Goal: Task Accomplishment & Management: Manage account settings

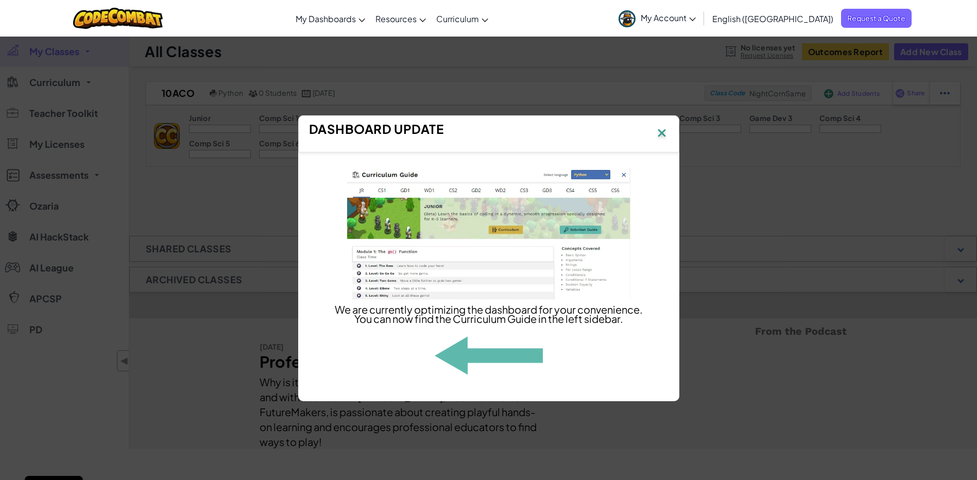
click at [662, 126] on img at bounding box center [661, 133] width 13 height 15
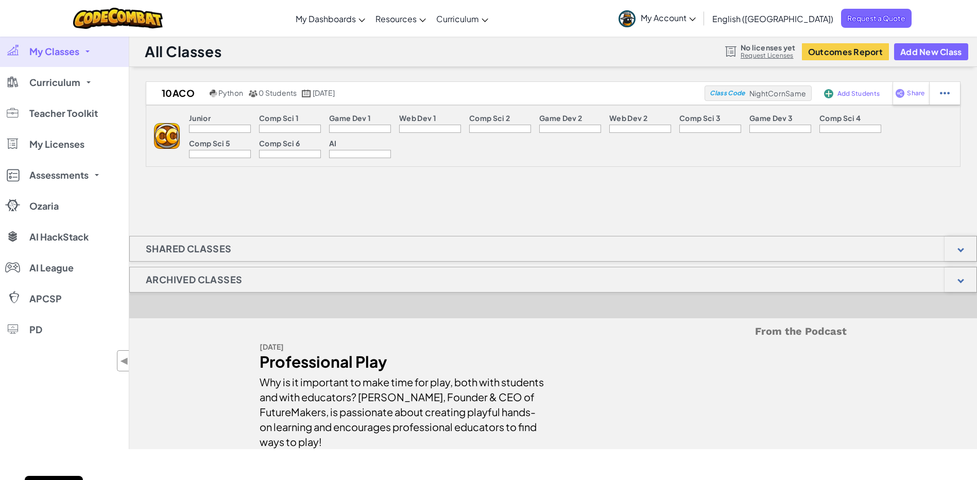
scroll to position [413, 0]
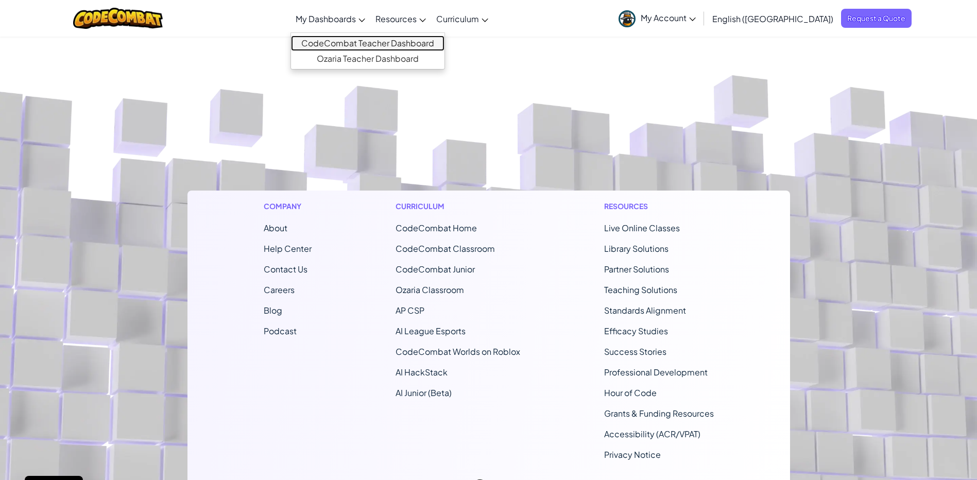
click at [376, 43] on link "CodeCombat Teacher Dashboard" at bounding box center [368, 43] width 154 height 15
click at [389, 60] on link "Ozaria Teacher Dashboard" at bounding box center [368, 58] width 154 height 15
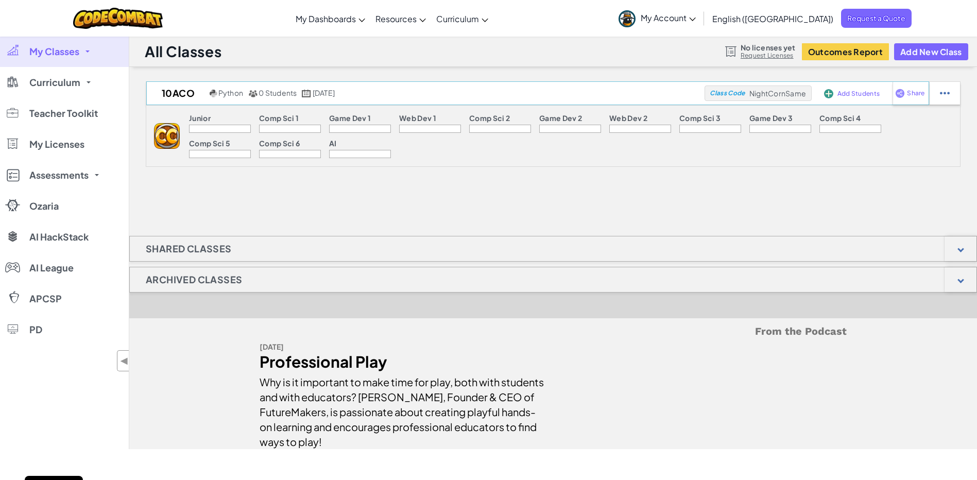
click at [755, 95] on span "NightCornSame" at bounding box center [778, 93] width 57 height 9
click at [939, 89] on div at bounding box center [945, 93] width 31 height 23
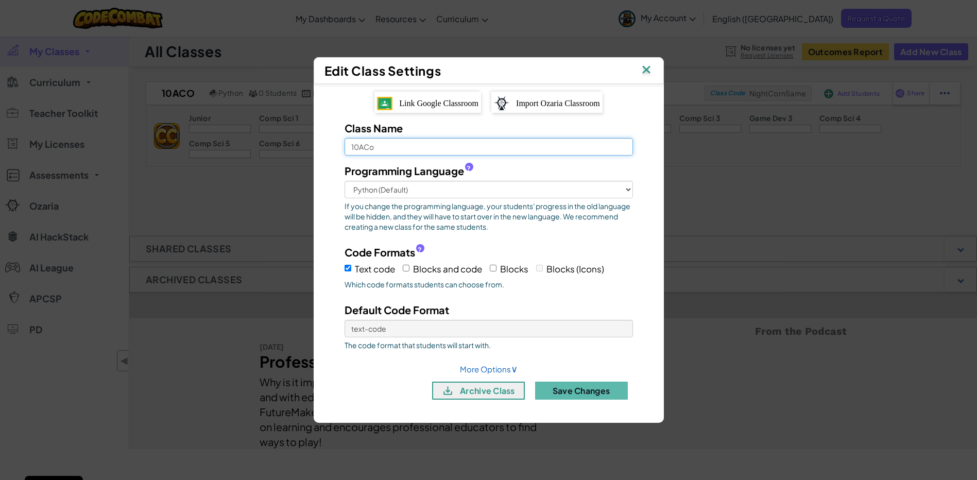
click at [452, 147] on input "10ACo" at bounding box center [489, 147] width 289 height 18
drag, startPoint x: 452, startPoint y: 151, endPoint x: 332, endPoint y: 148, distance: 119.6
click at [332, 148] on div "Class Name 10ACo Programming Language ? Python (Default) JavaScript C++ Java (E…" at bounding box center [488, 264] width 319 height 287
type input "9Y2/Co"
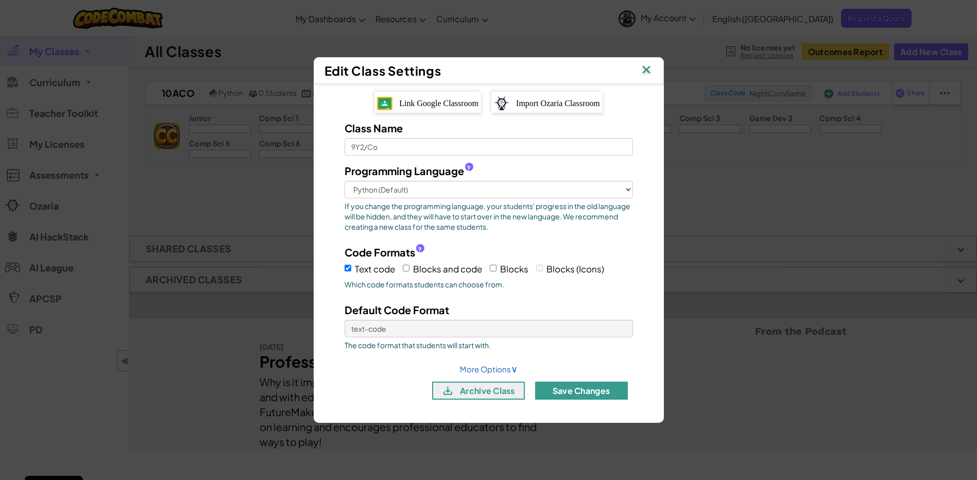
click at [554, 386] on button "Save Changes" at bounding box center [581, 391] width 93 height 18
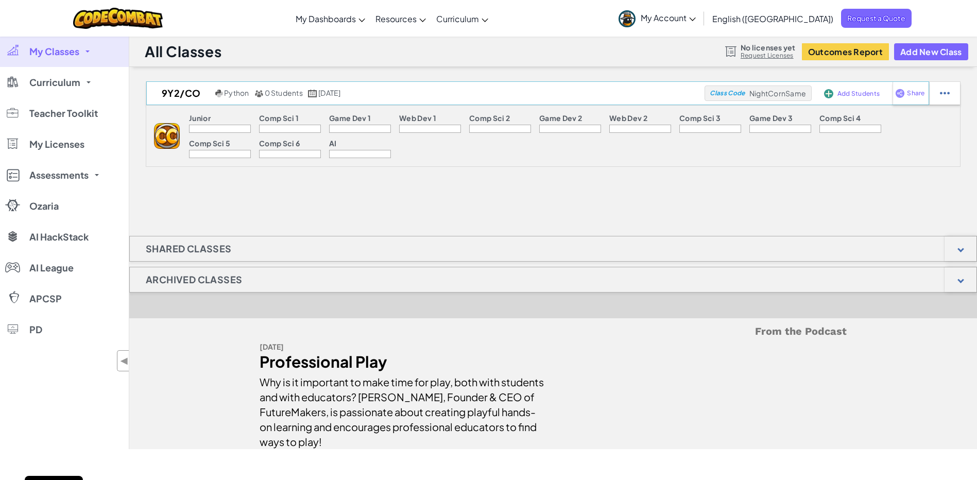
click at [859, 95] on span "Add Students" at bounding box center [859, 94] width 42 height 6
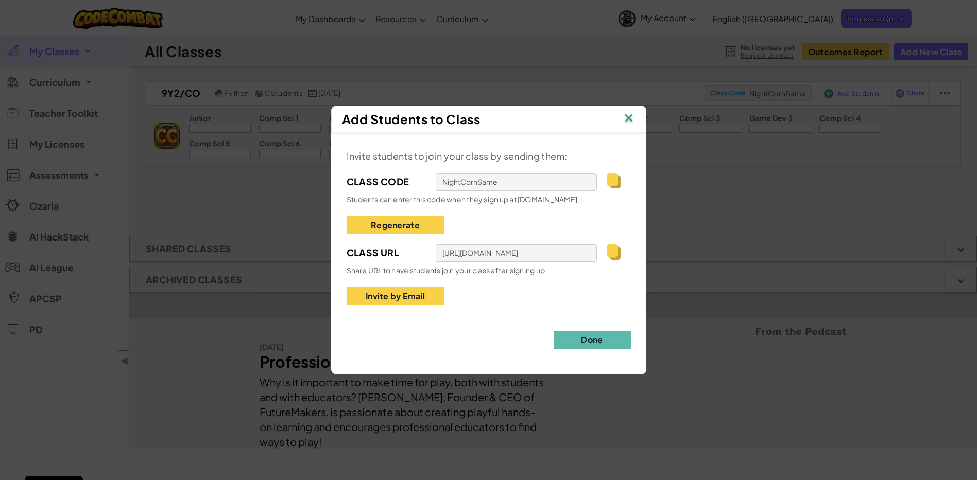
click at [615, 183] on img at bounding box center [613, 180] width 13 height 15
drag, startPoint x: 615, startPoint y: 183, endPoint x: 529, endPoint y: 155, distance: 90.1
click at [529, 156] on span "Invite students to join your class by sending them:" at bounding box center [457, 156] width 221 height 12
click at [625, 118] on img at bounding box center [628, 118] width 13 height 15
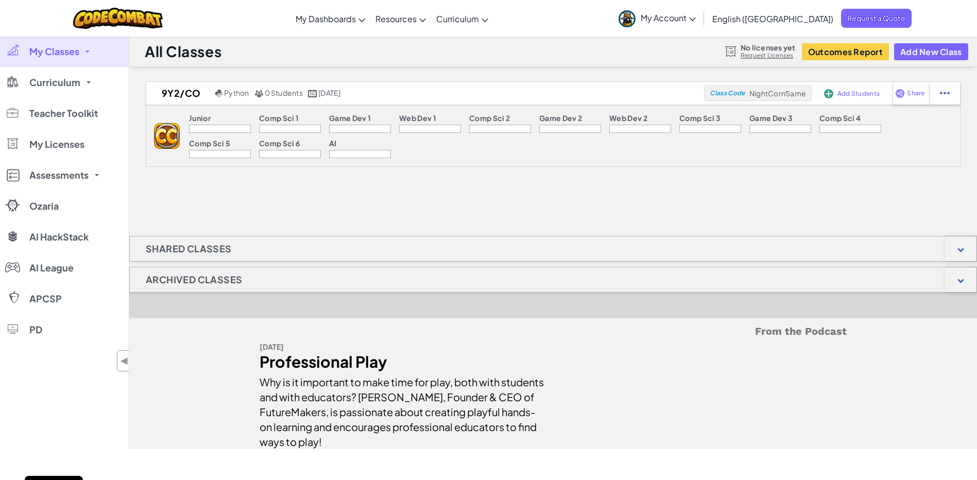
click at [771, 207] on div "9Y2/Co Python 0 Students January 26th, 2023 Class Code NightCornSame Add Studen…" at bounding box center [553, 265] width 848 height 368
click at [682, 199] on div "9Y2/Co Python 0 Students January 26th, 2023 Class Code NightCornSame Add Studen…" at bounding box center [553, 265] width 848 height 368
click at [95, 51] on link "My Classes" at bounding box center [64, 51] width 129 height 31
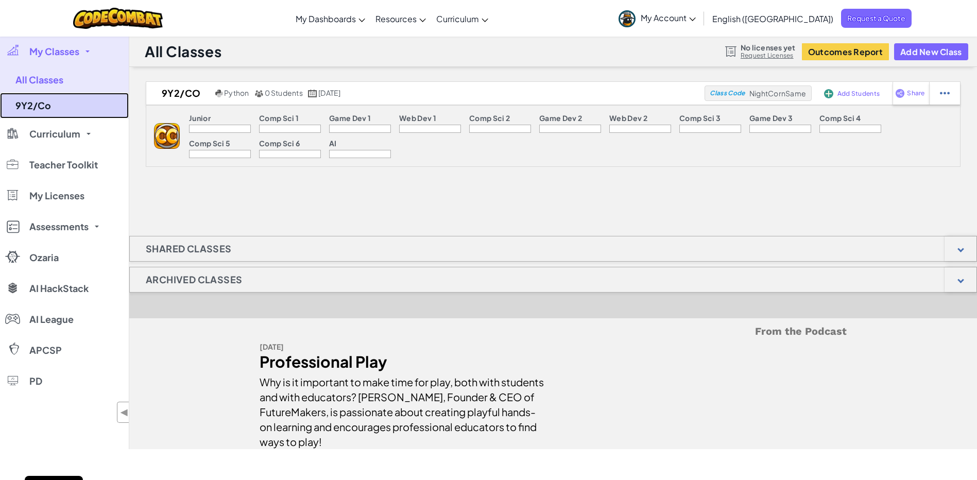
click at [55, 106] on link "9Y2/Co" at bounding box center [64, 106] width 129 height 26
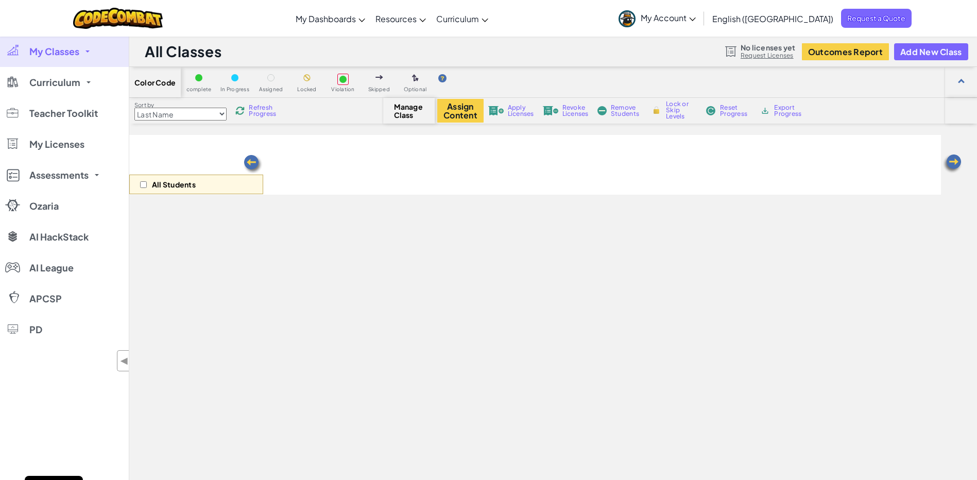
click at [175, 98] on div "Sort by Last Name first Name Progress (High to Low) Progress (Low to Hight) Ref…" at bounding box center [553, 111] width 848 height 26
select select "560f1a9f22961295f9427742"
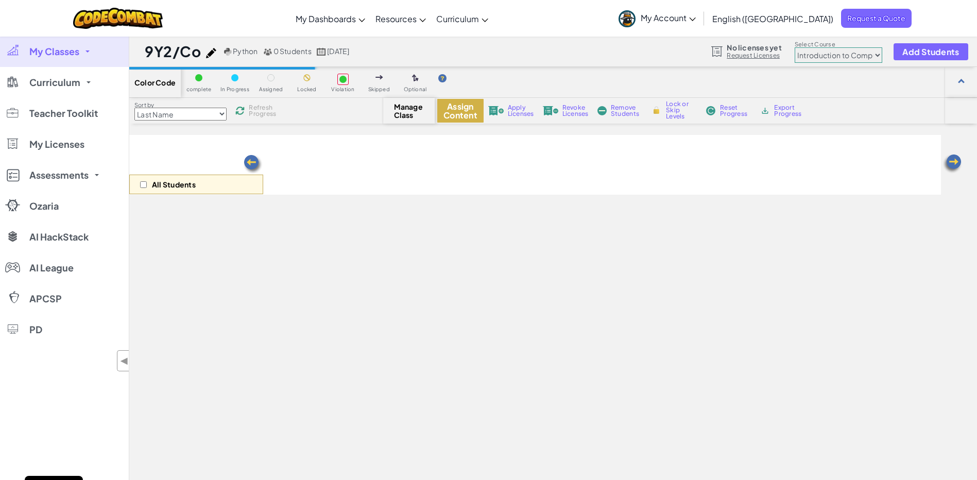
click at [475, 108] on button "Assign Content" at bounding box center [460, 111] width 46 height 24
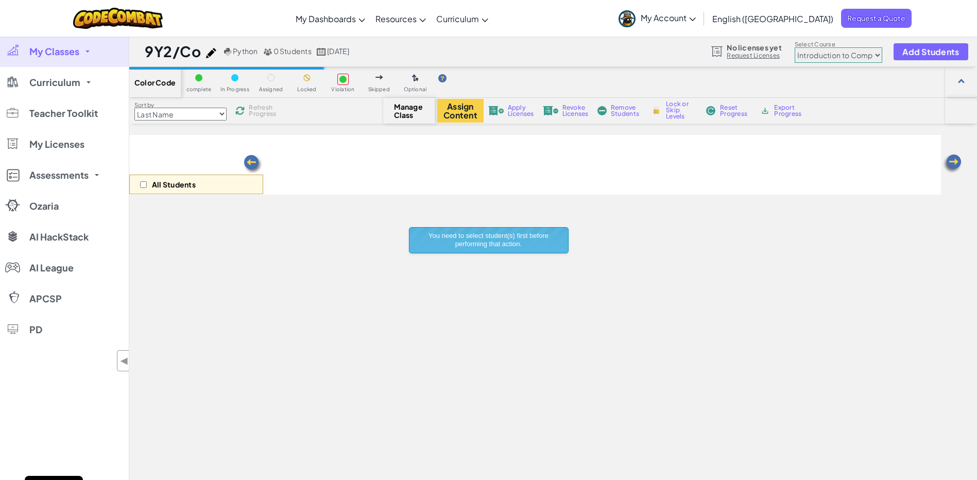
click at [328, 255] on div "All Students" at bounding box center [535, 349] width 812 height 429
click at [211, 181] on div "All Students" at bounding box center [196, 185] width 134 height 20
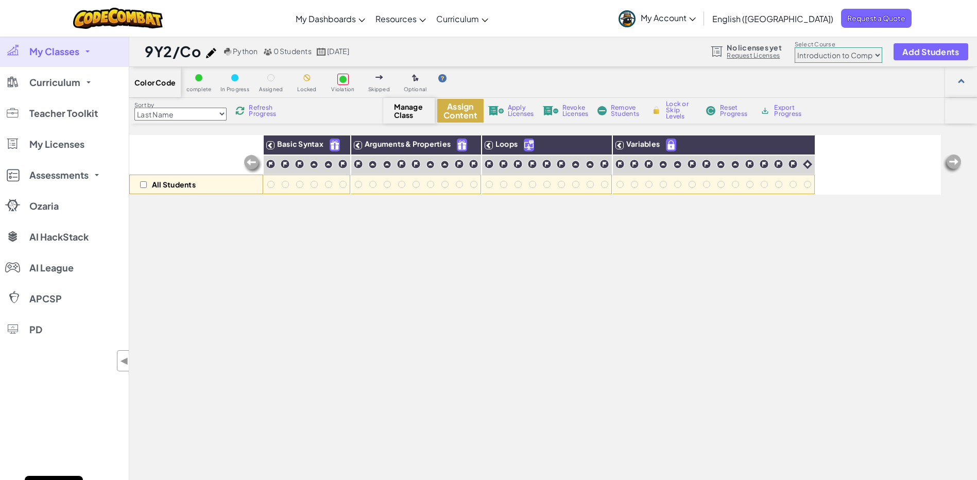
click at [461, 115] on button "Assign Content" at bounding box center [460, 111] width 46 height 24
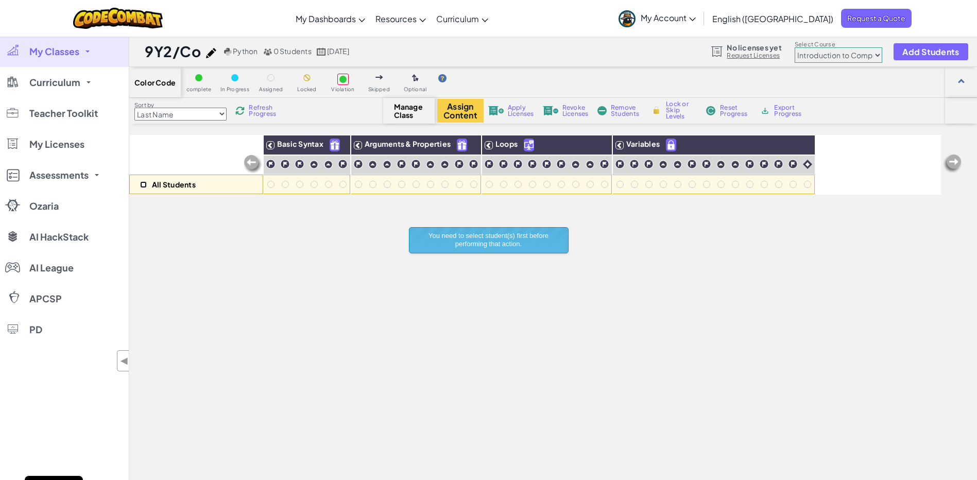
click at [143, 185] on input "checkbox" at bounding box center [143, 184] width 7 height 7
checkbox input "true"
click at [464, 115] on button "Assign Content" at bounding box center [460, 111] width 46 height 24
click at [499, 110] on img at bounding box center [495, 110] width 15 height 9
click at [130, 14] on img at bounding box center [118, 18] width 90 height 21
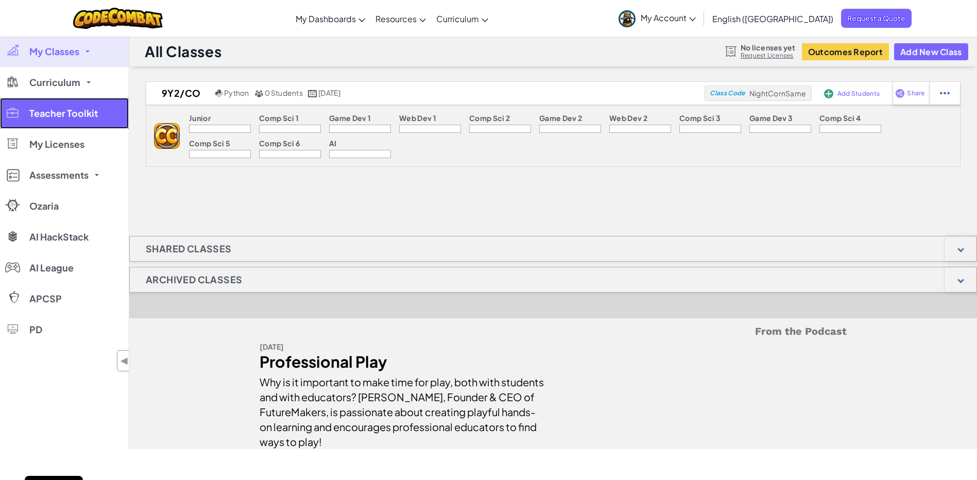
click at [96, 112] on span "Teacher Toolkit" at bounding box center [63, 113] width 69 height 9
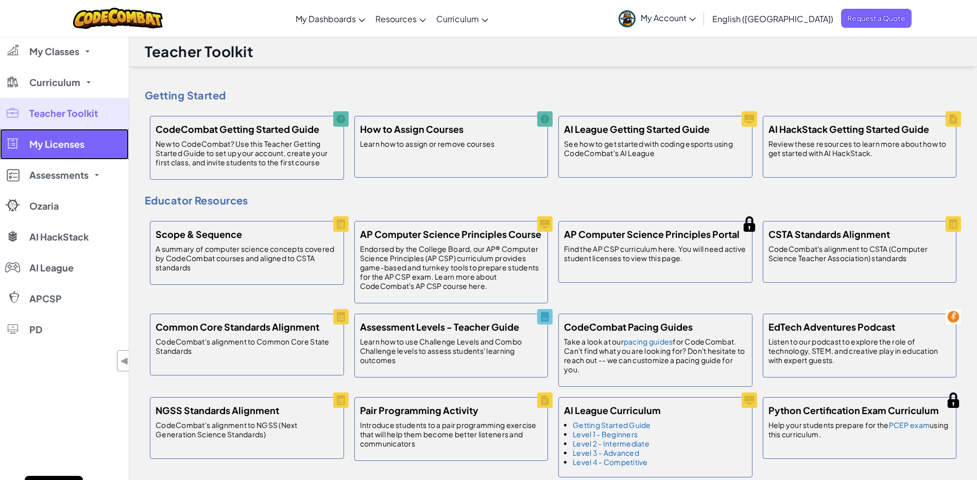
click at [77, 151] on link "My Licenses" at bounding box center [64, 144] width 129 height 31
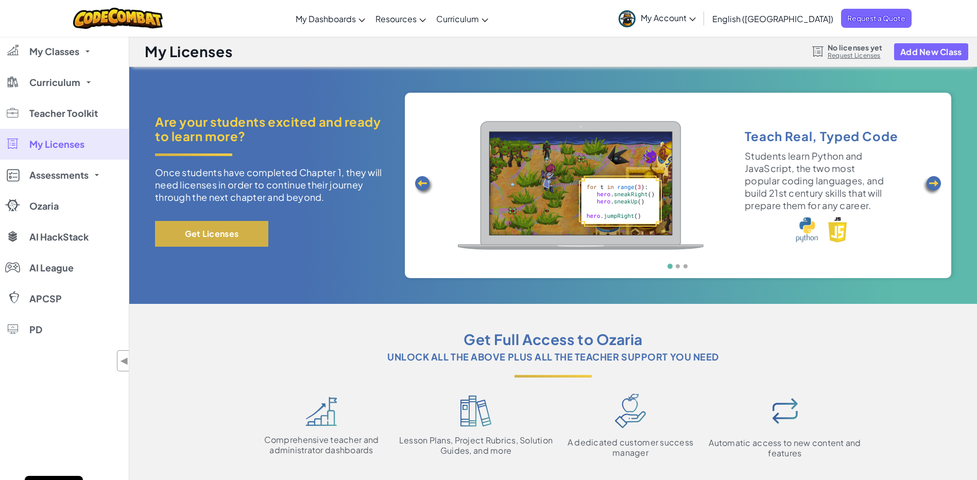
click at [199, 240] on button "Get Licenses" at bounding box center [211, 234] width 113 height 26
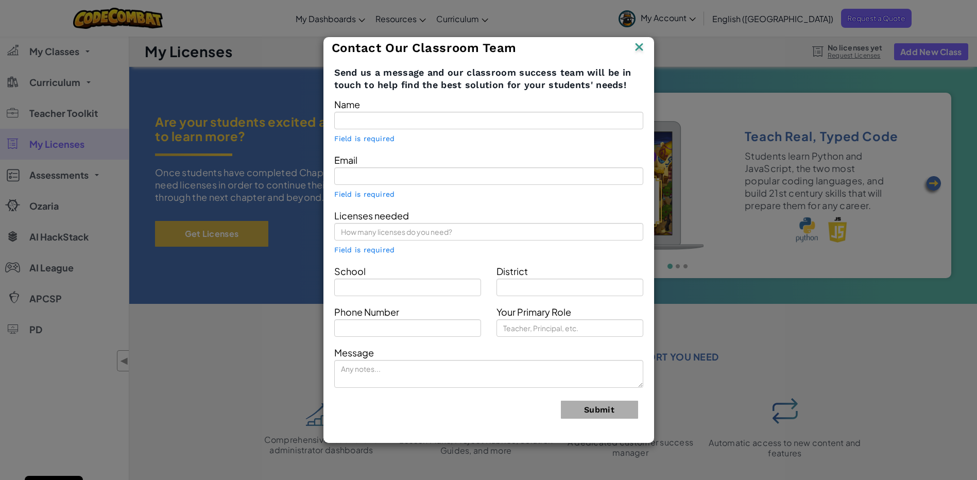
type input "[PERSON_NAME]"
type input "r.thornewill@ivanhoe.co.uk"
type input "Ivanhoe School"
type input "Teacher"
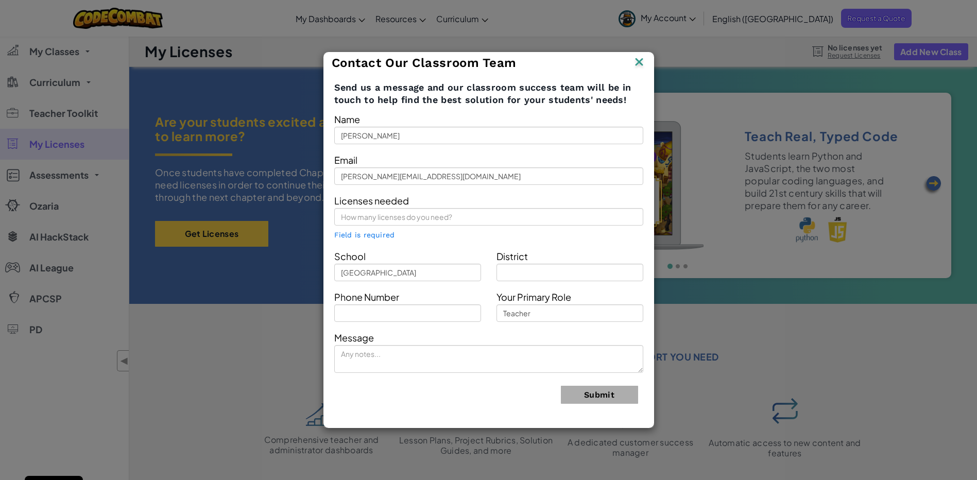
click at [643, 61] on img at bounding box center [639, 62] width 13 height 15
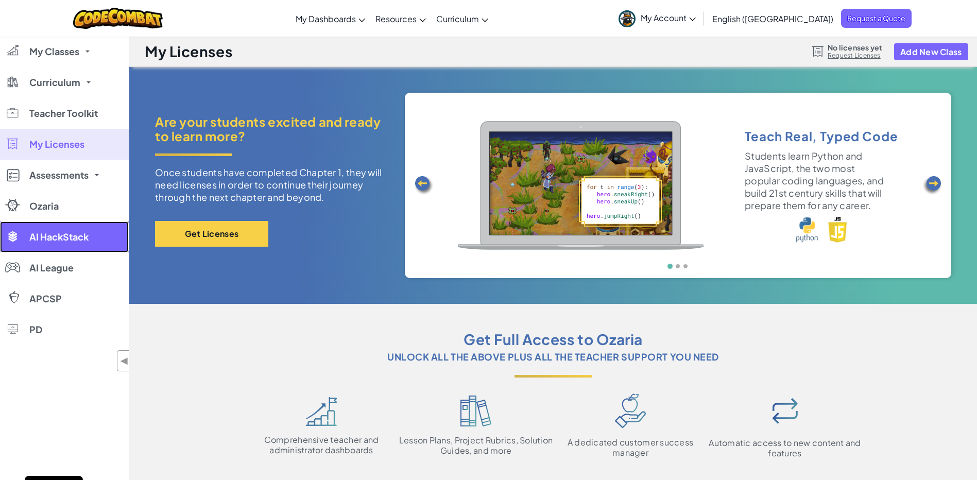
click at [67, 239] on span "AI HackStack" at bounding box center [58, 236] width 59 height 9
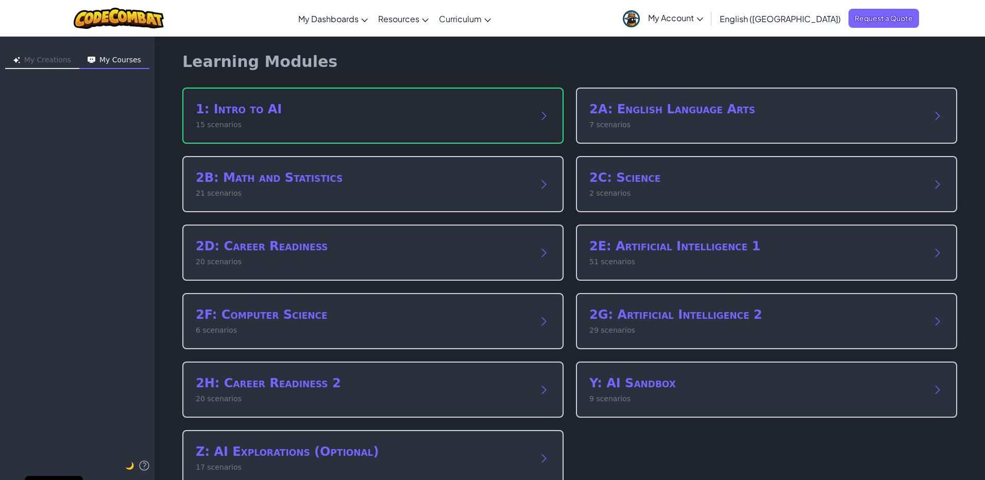
click at [469, 116] on h2 "1: Intro to AI" at bounding box center [363, 109] width 334 height 16
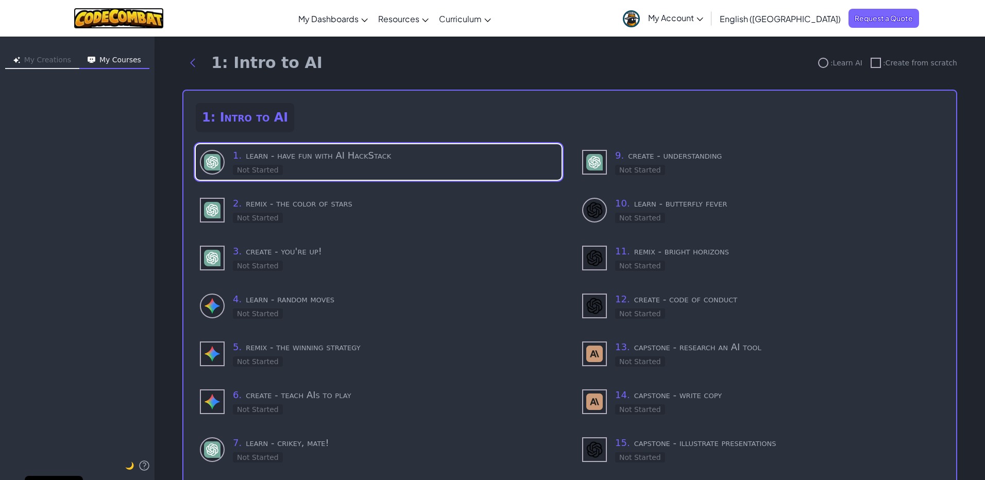
click at [153, 19] on img at bounding box center [119, 18] width 90 height 21
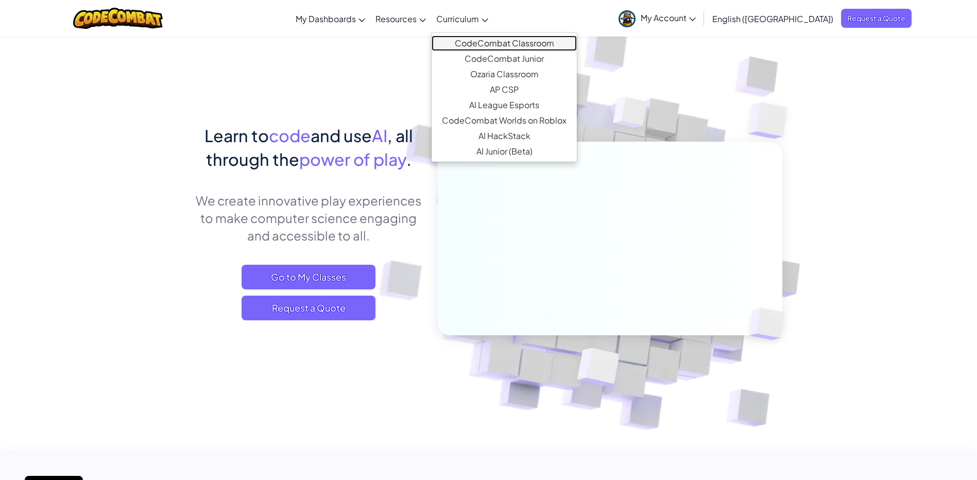
click at [514, 43] on link "CodeCombat Classroom" at bounding box center [504, 43] width 145 height 15
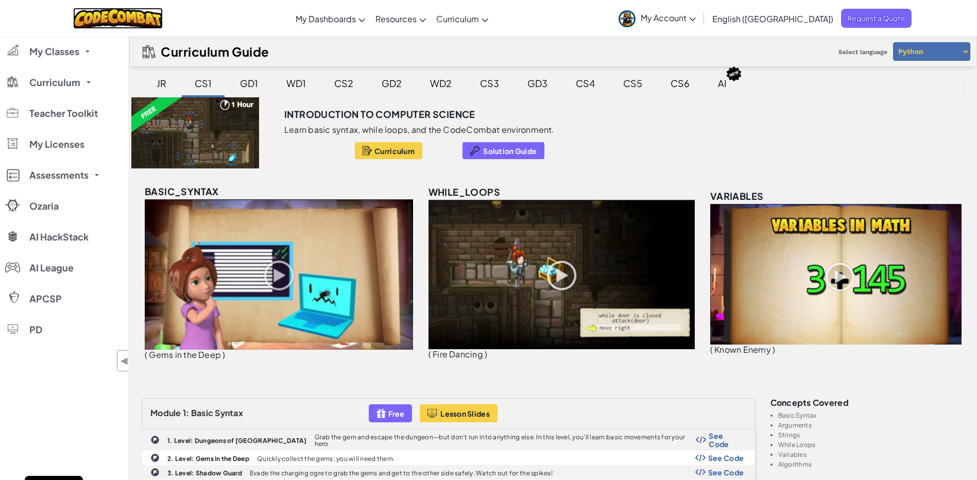
click at [119, 18] on img at bounding box center [118, 18] width 90 height 21
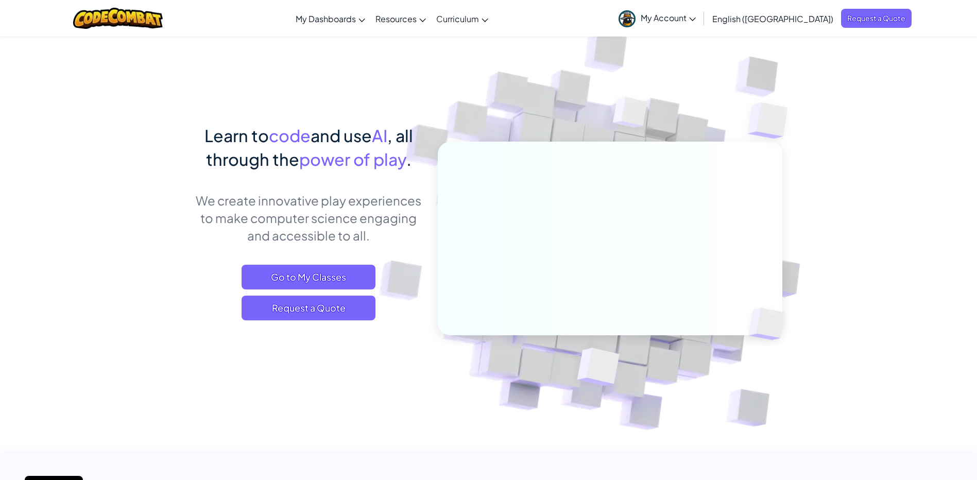
click at [696, 21] on span "My Account" at bounding box center [668, 17] width 55 height 11
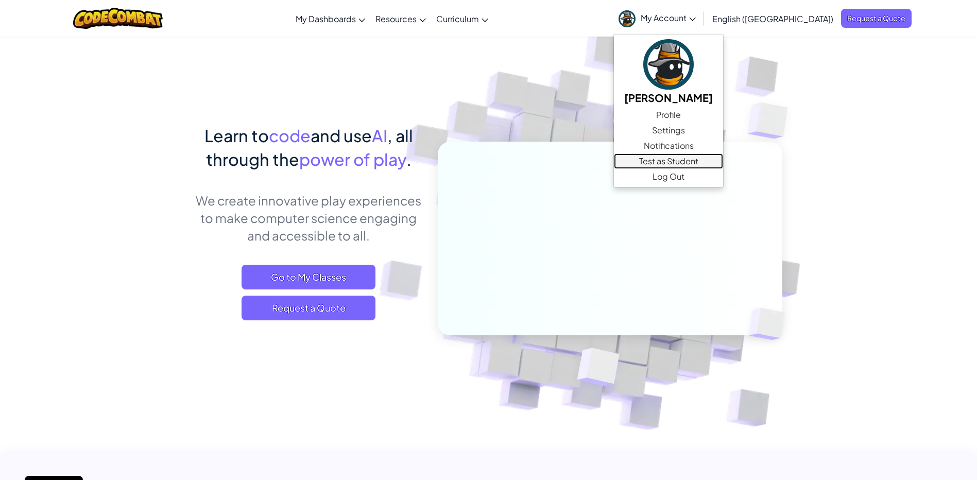
click at [723, 163] on link "Test as Student" at bounding box center [668, 161] width 109 height 15
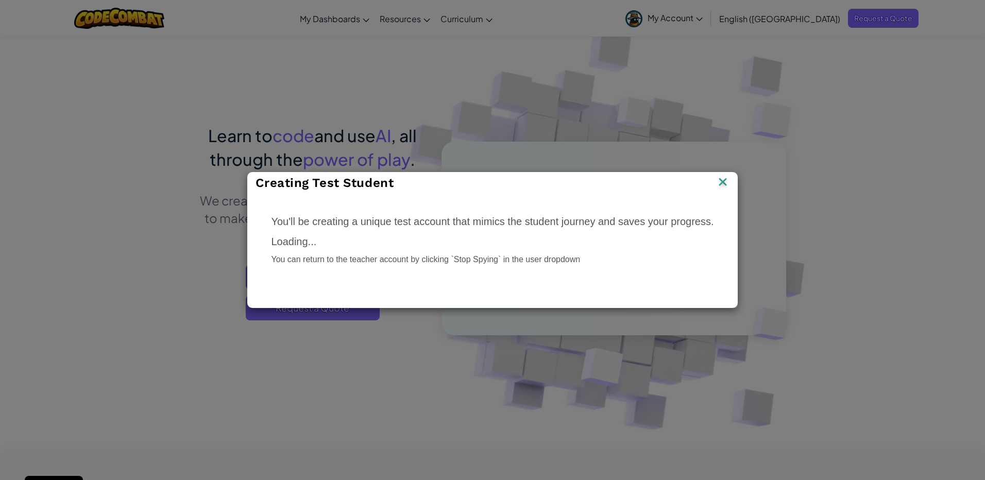
click at [720, 184] on img at bounding box center [722, 182] width 13 height 15
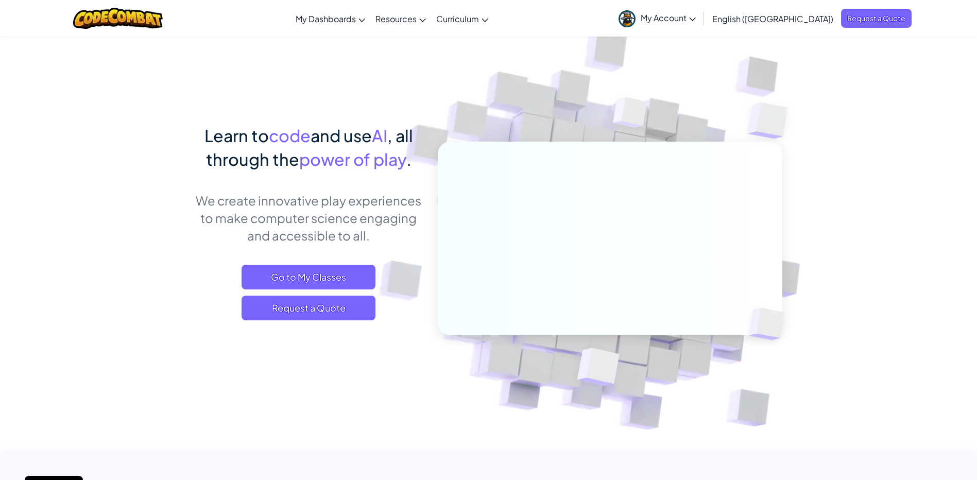
click at [701, 23] on link "My Account" at bounding box center [658, 18] width 88 height 32
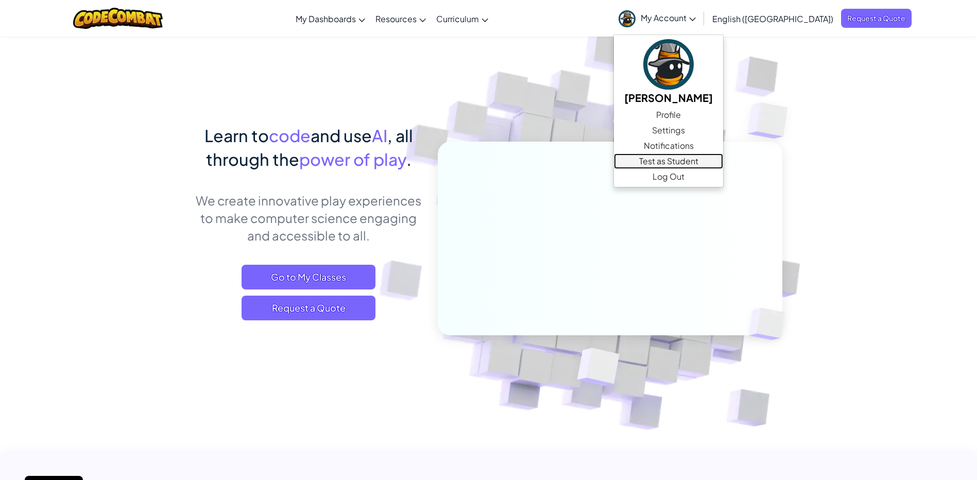
click at [723, 161] on link "Test as Student" at bounding box center [668, 161] width 109 height 15
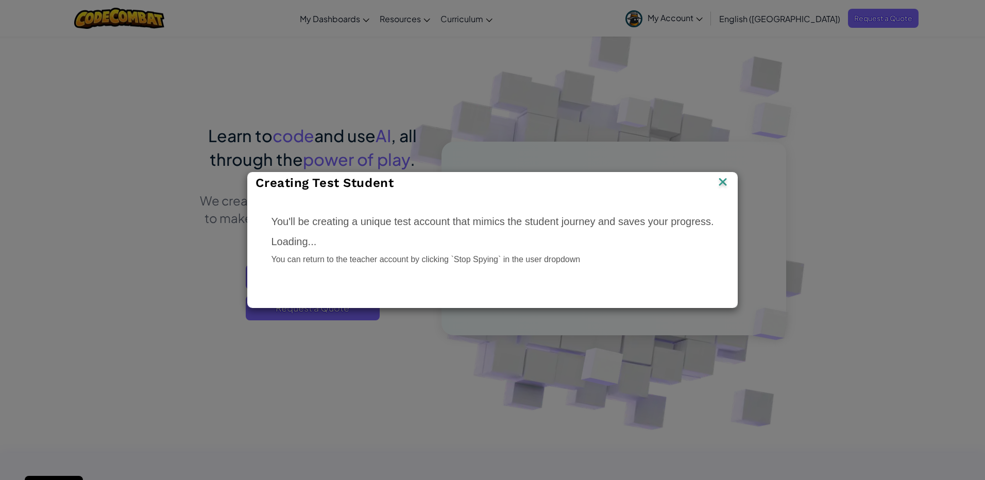
click at [726, 184] on img at bounding box center [722, 182] width 13 height 15
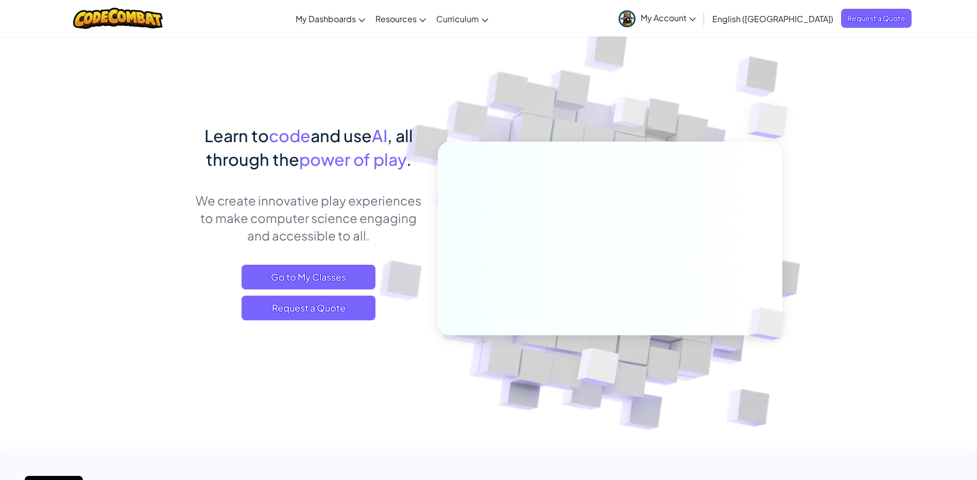
click at [701, 23] on link "My Account" at bounding box center [658, 18] width 88 height 32
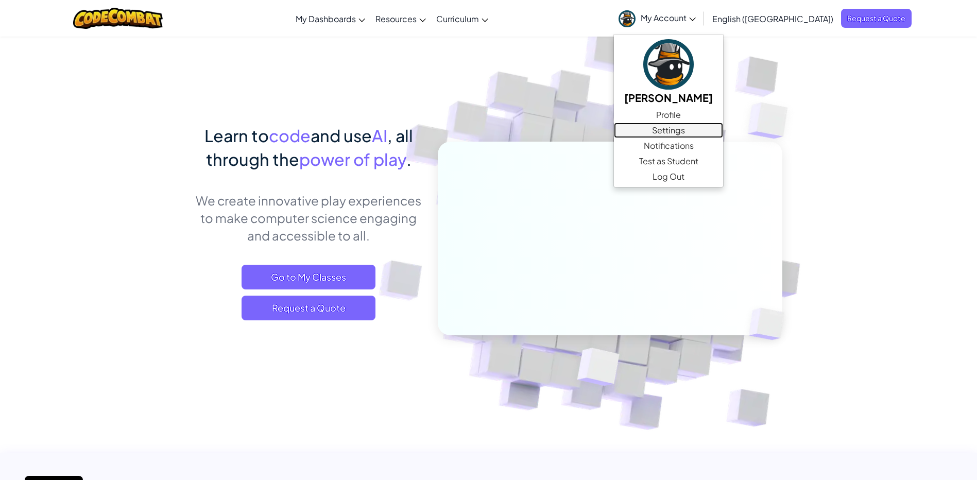
click at [723, 130] on link "Settings" at bounding box center [668, 130] width 109 height 15
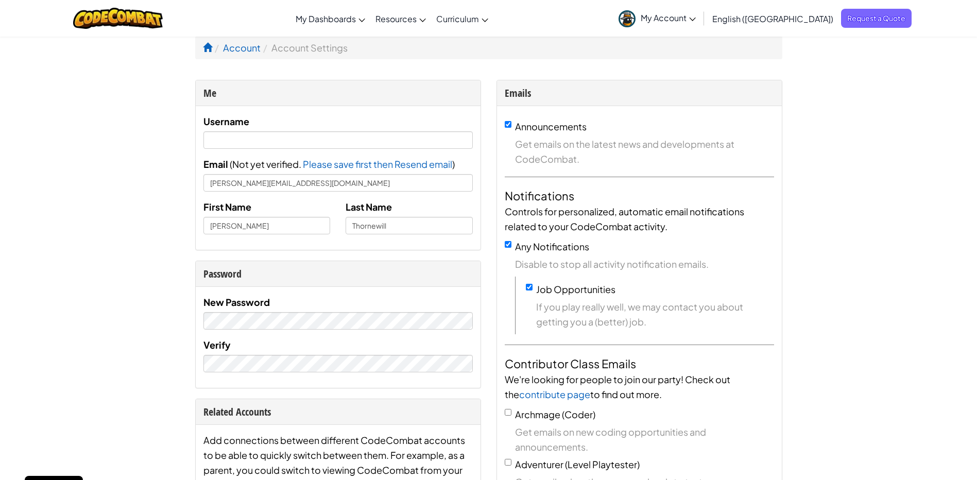
click at [696, 22] on span "My Account" at bounding box center [668, 17] width 55 height 11
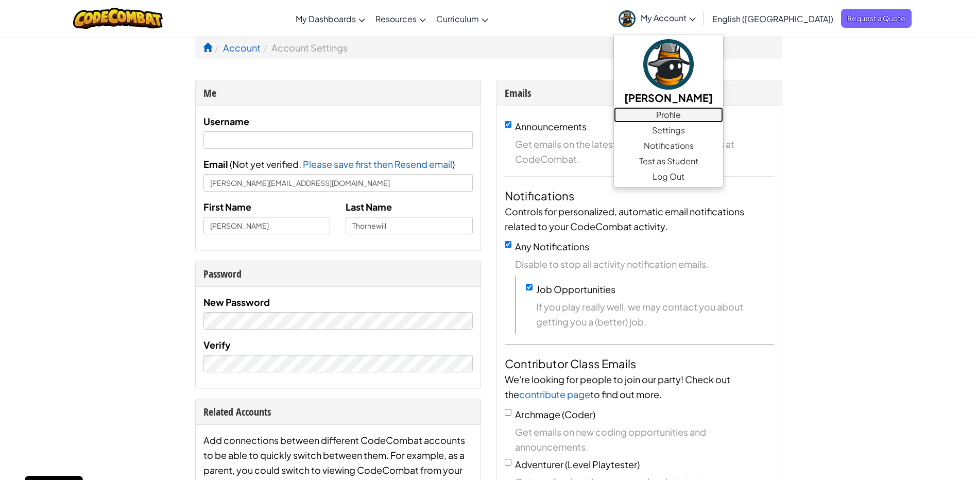
click at [723, 116] on link "Profile" at bounding box center [668, 114] width 109 height 15
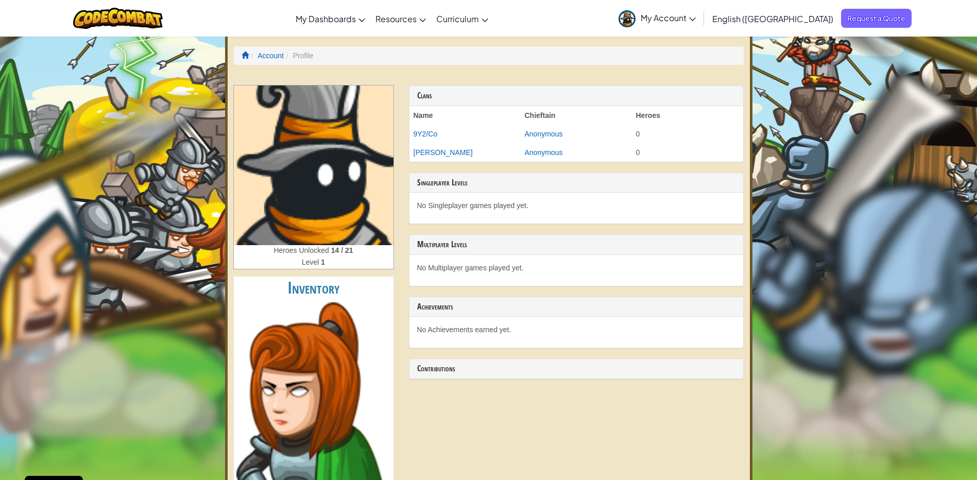
click at [696, 18] on span "My Account" at bounding box center [668, 17] width 55 height 11
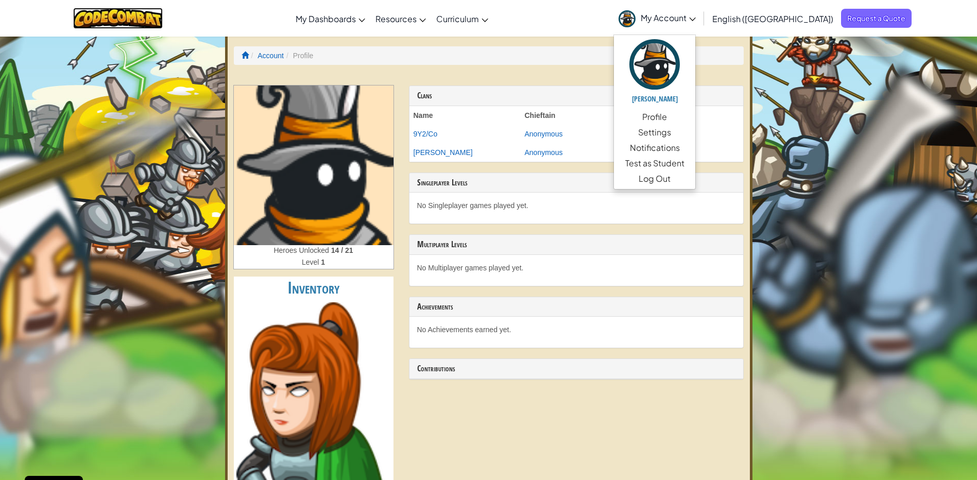
click at [146, 17] on img at bounding box center [118, 18] width 90 height 21
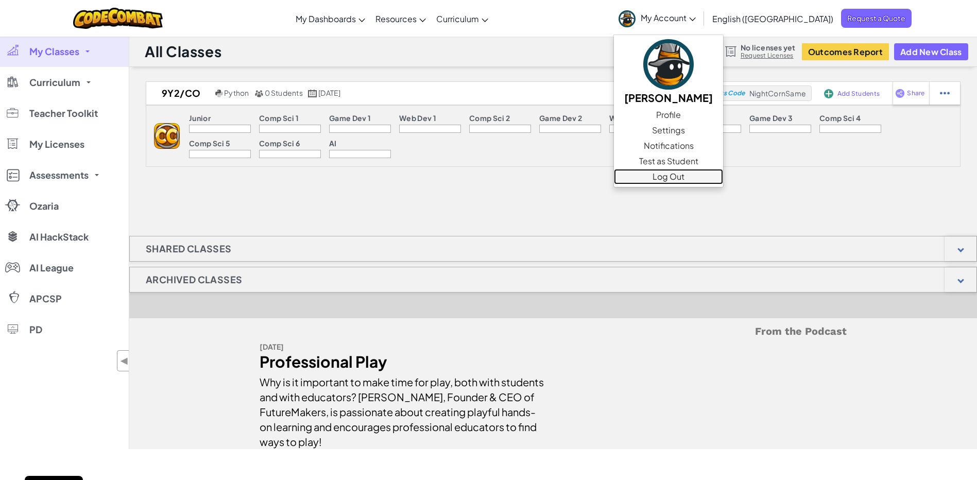
click at [723, 181] on link "Log Out" at bounding box center [668, 176] width 109 height 15
